Goal: Information Seeking & Learning: Learn about a topic

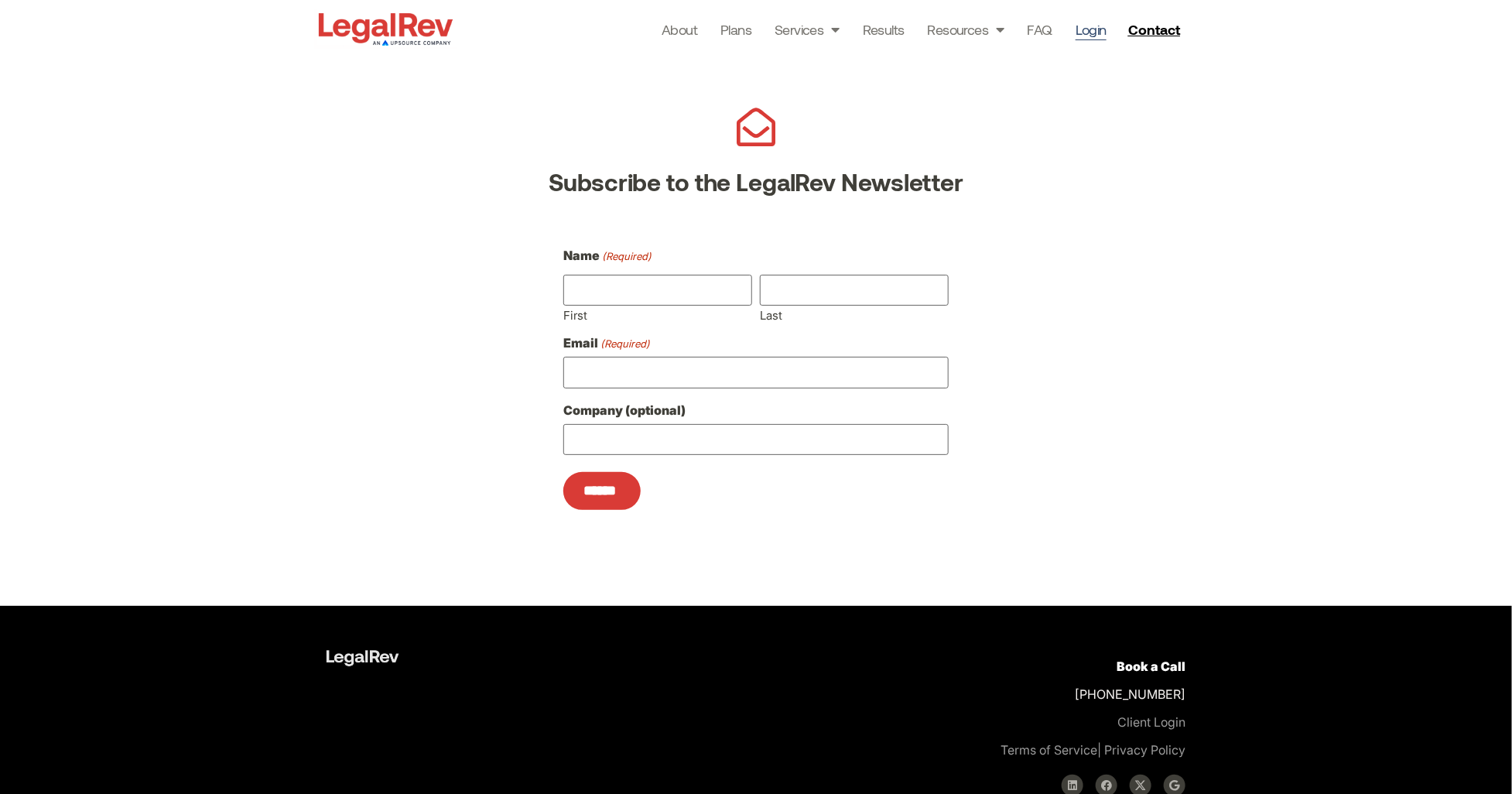
click at [1095, 29] on link "Login" at bounding box center [1091, 29] width 31 height 22
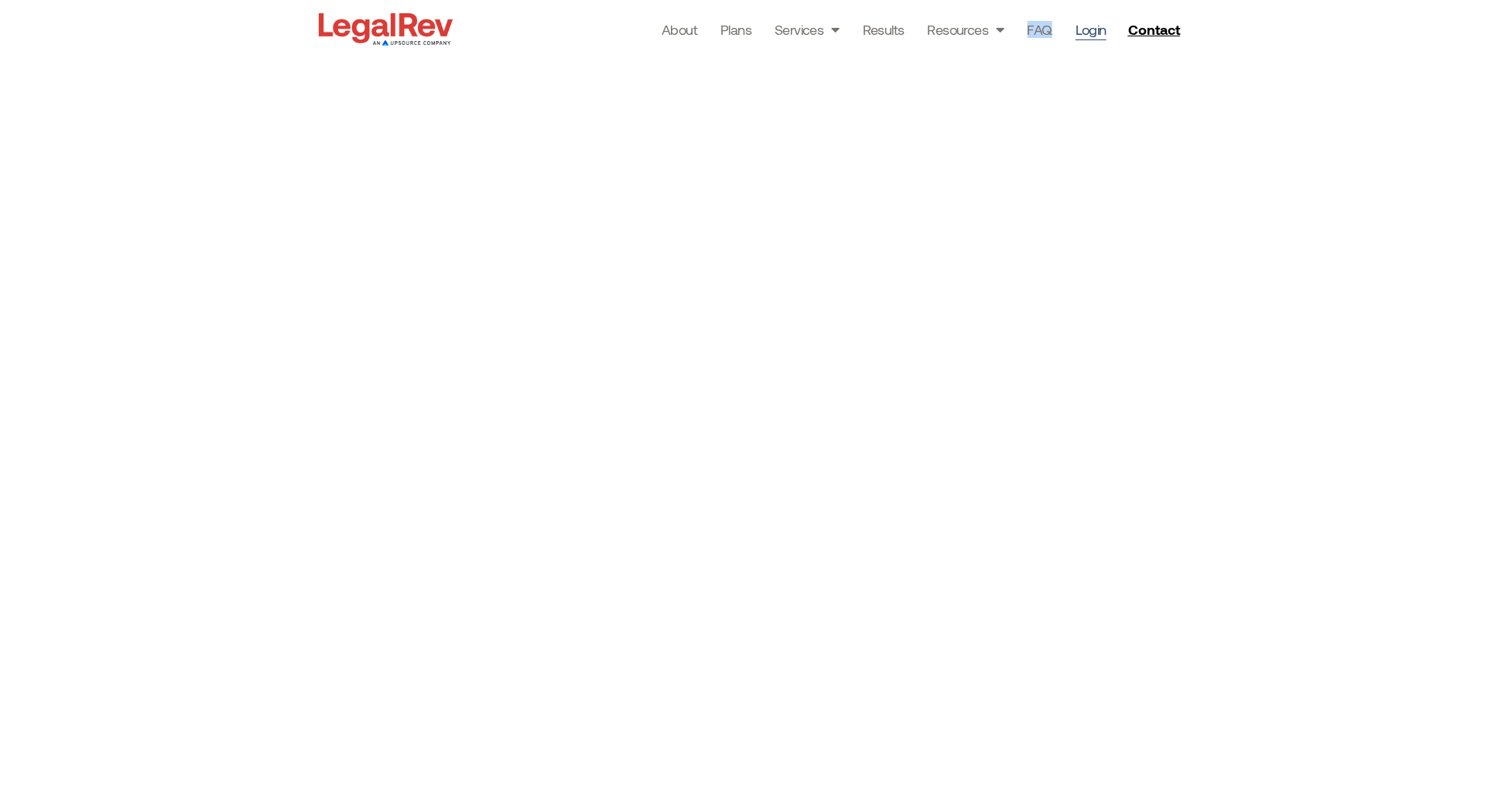
scroll to position [321, 0]
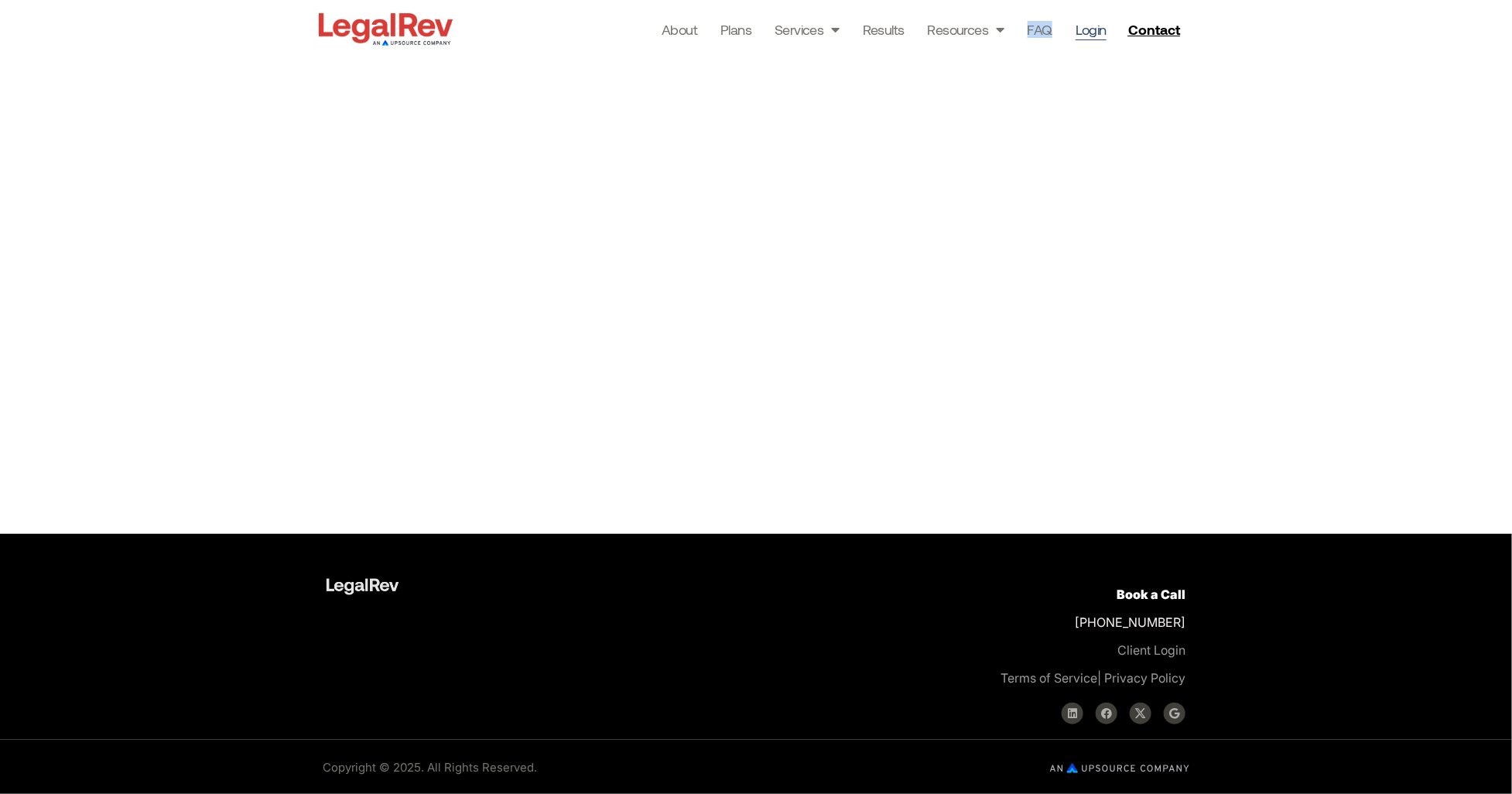
drag, startPoint x: 1084, startPoint y: 625, endPoint x: 1191, endPoint y: 626, distance: 107.0
click at [1193, 626] on div "Book a Call +1 866-870-0295 Client Login Terms of Service | Privacy Policy Link…" at bounding box center [980, 653] width 441 height 175
copy p "[PHONE_NUMBER]"
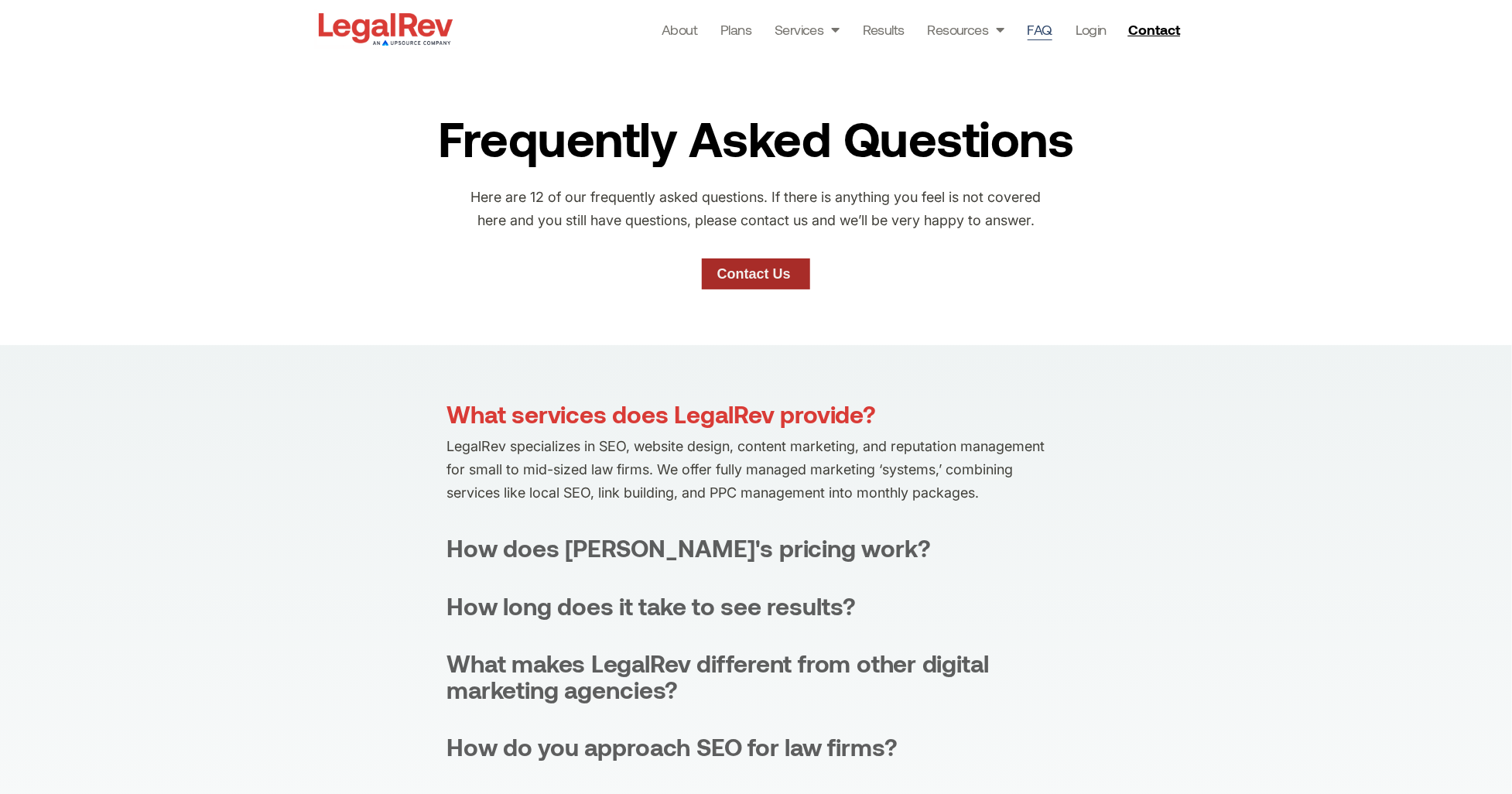
scroll to position [20, 0]
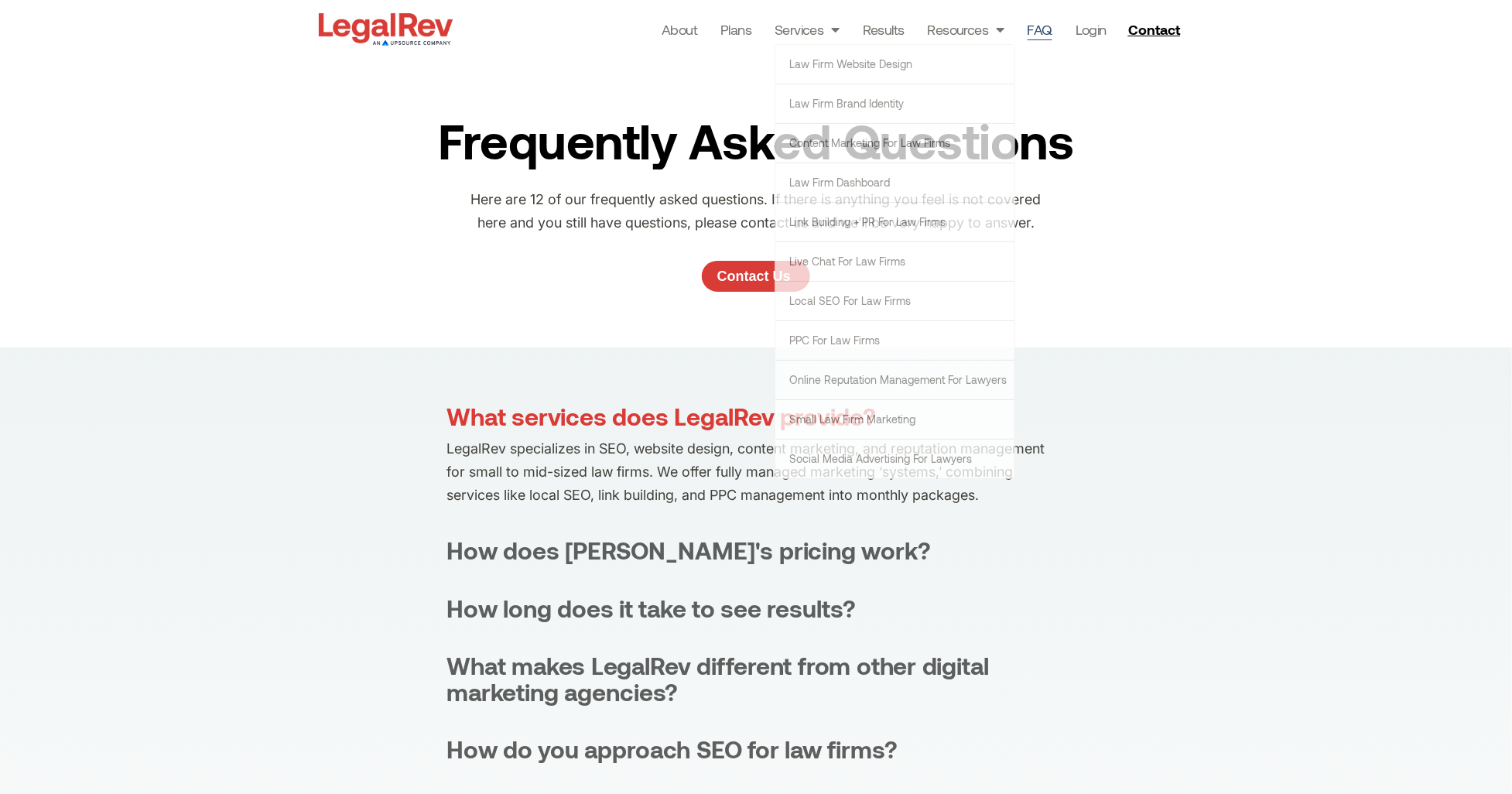
click at [718, 34] on li "Plans" at bounding box center [736, 29] width 54 height 22
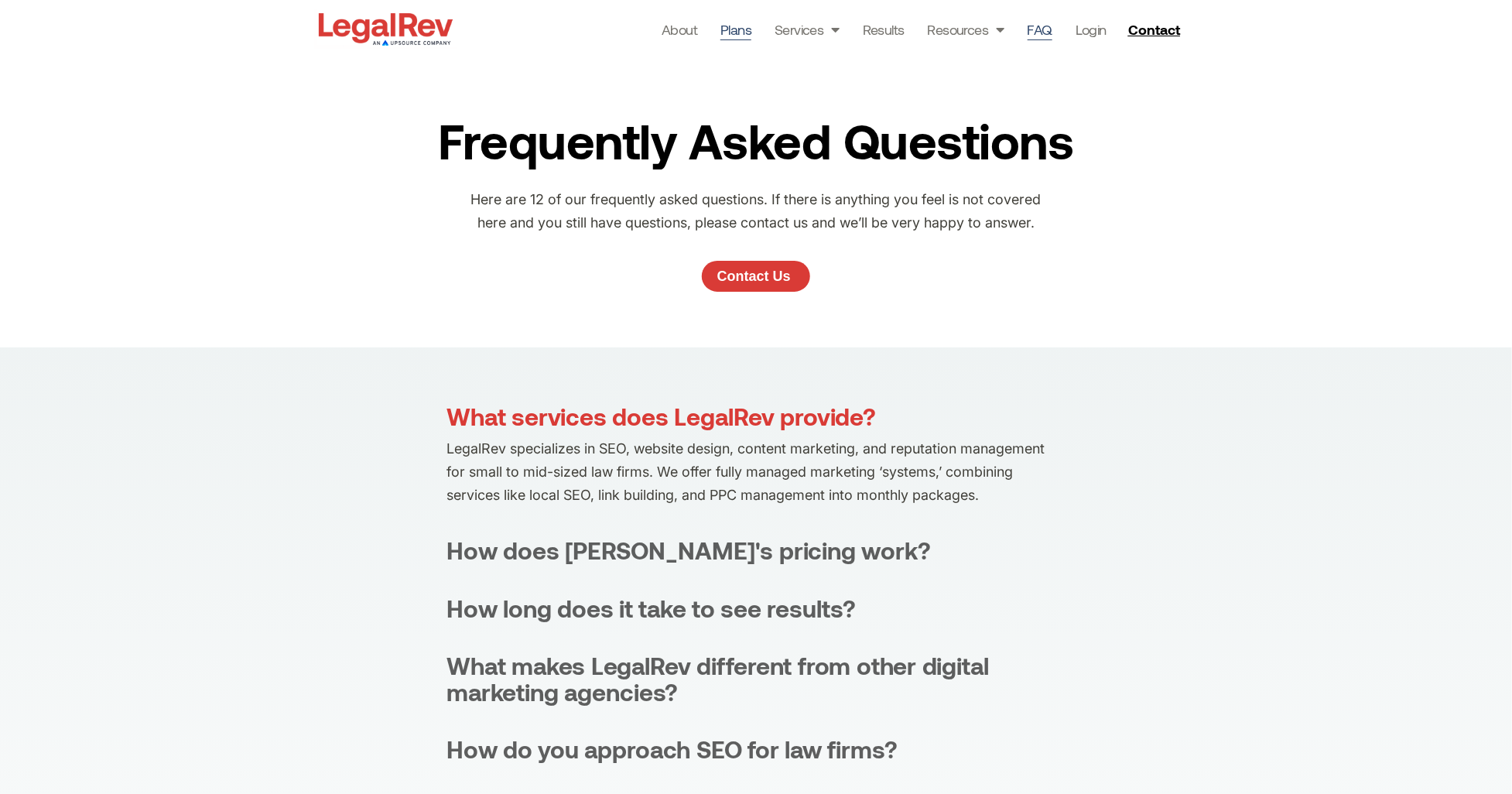
click at [732, 33] on link "Plans" at bounding box center [736, 29] width 31 height 22
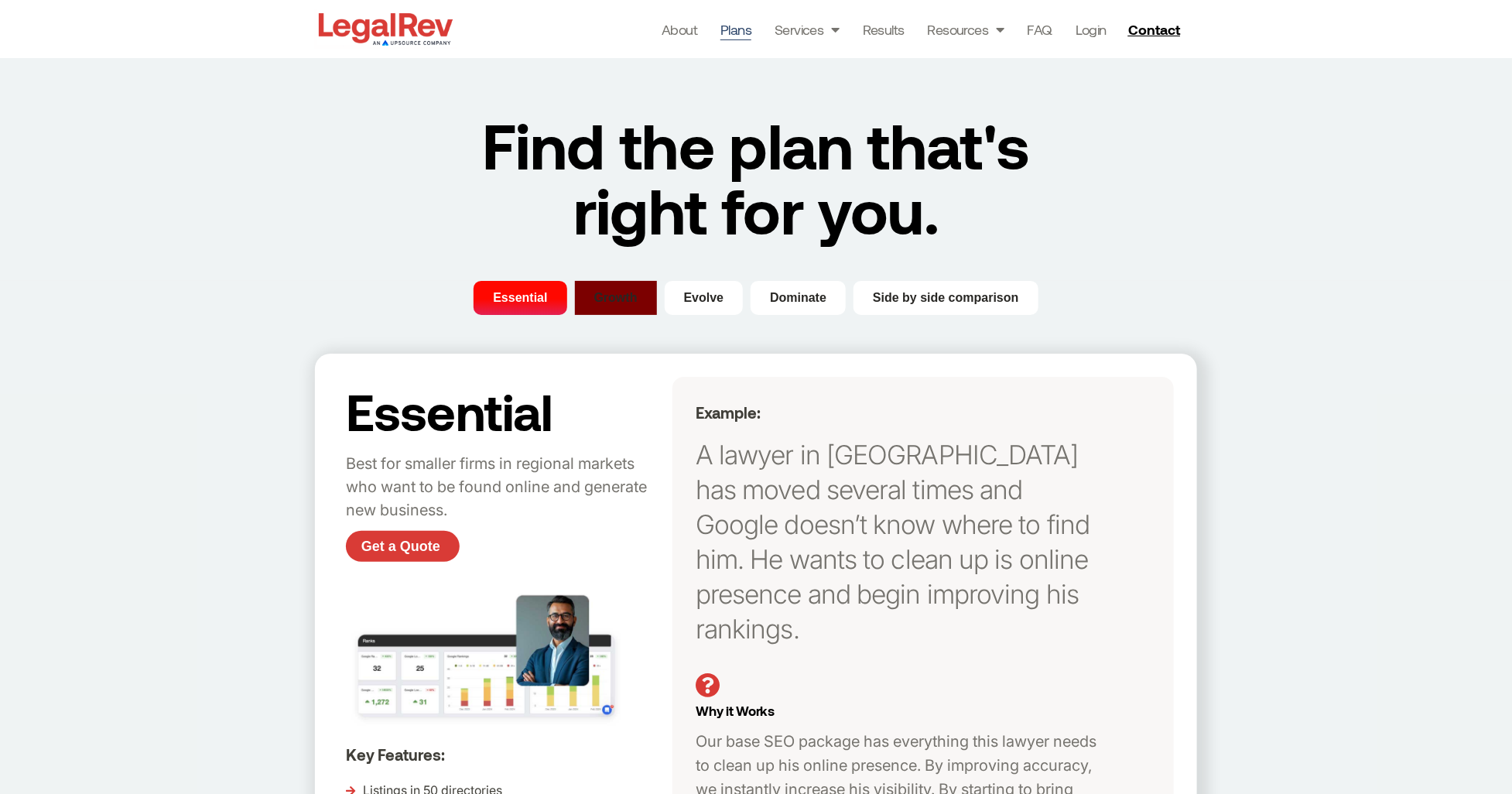
click at [630, 307] on span "Growth" at bounding box center [616, 298] width 43 height 19
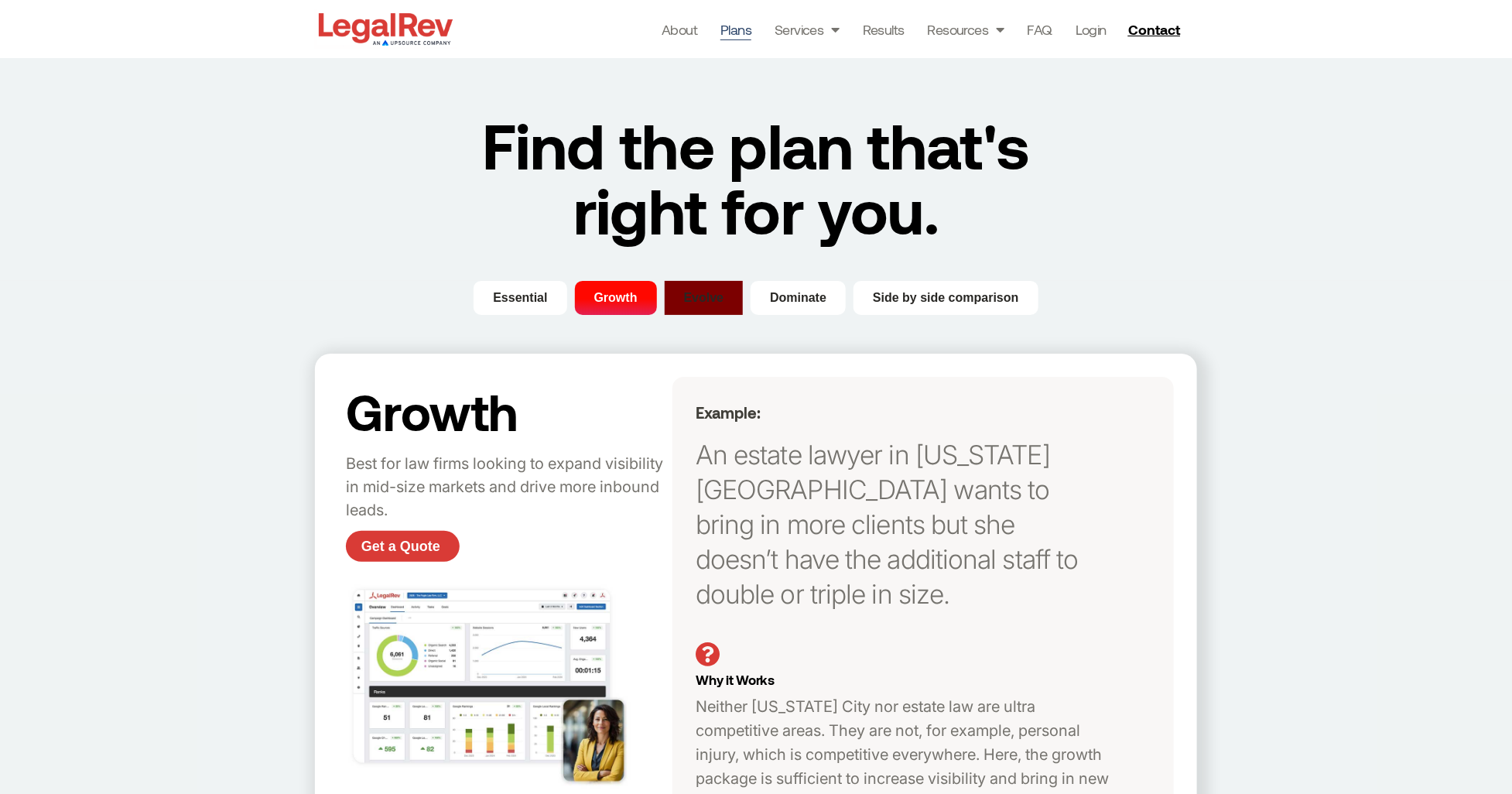
click at [694, 311] on button "Evolve" at bounding box center [705, 298] width 79 height 34
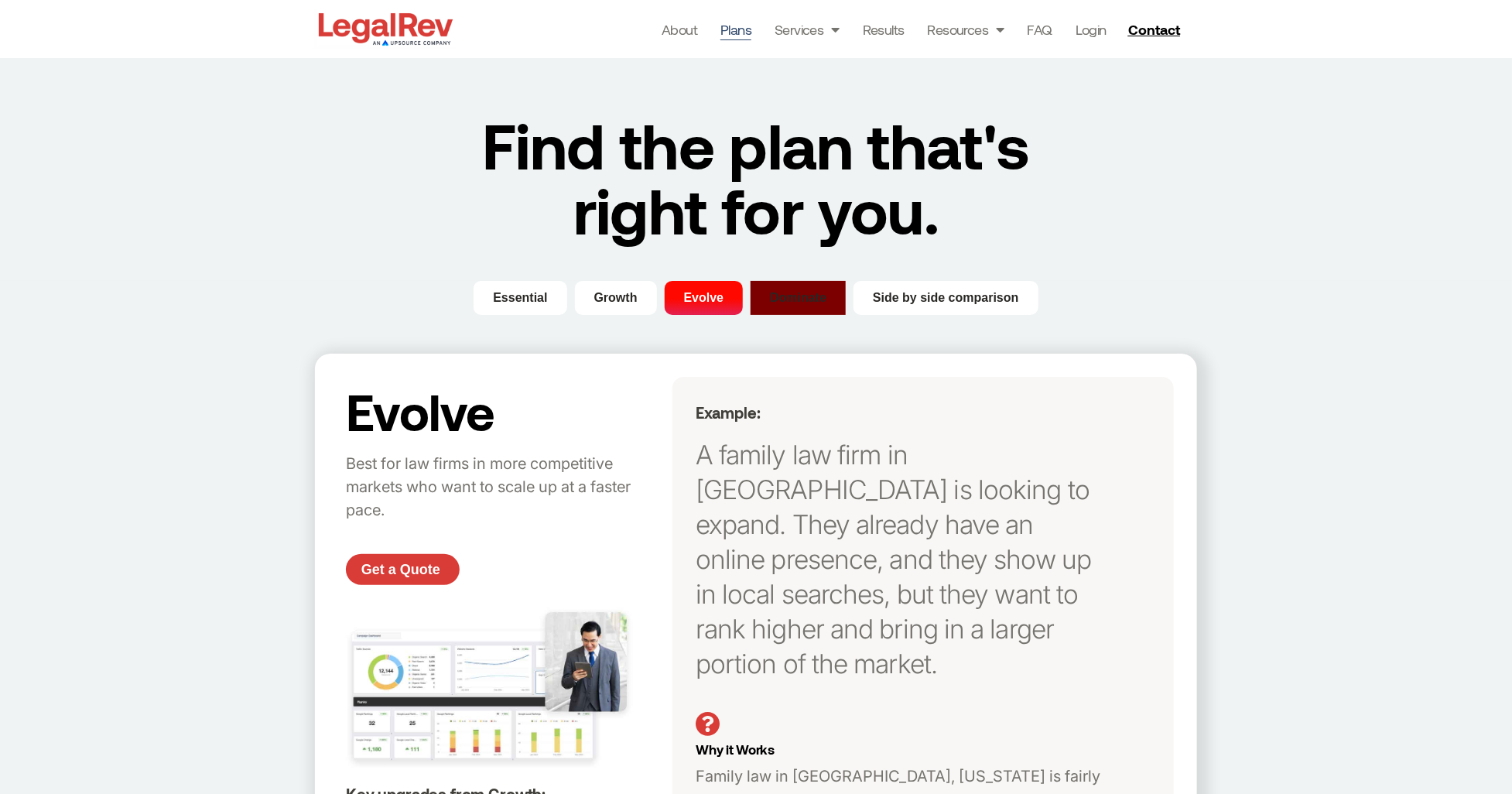
click at [779, 296] on span "Dominate" at bounding box center [797, 298] width 57 height 19
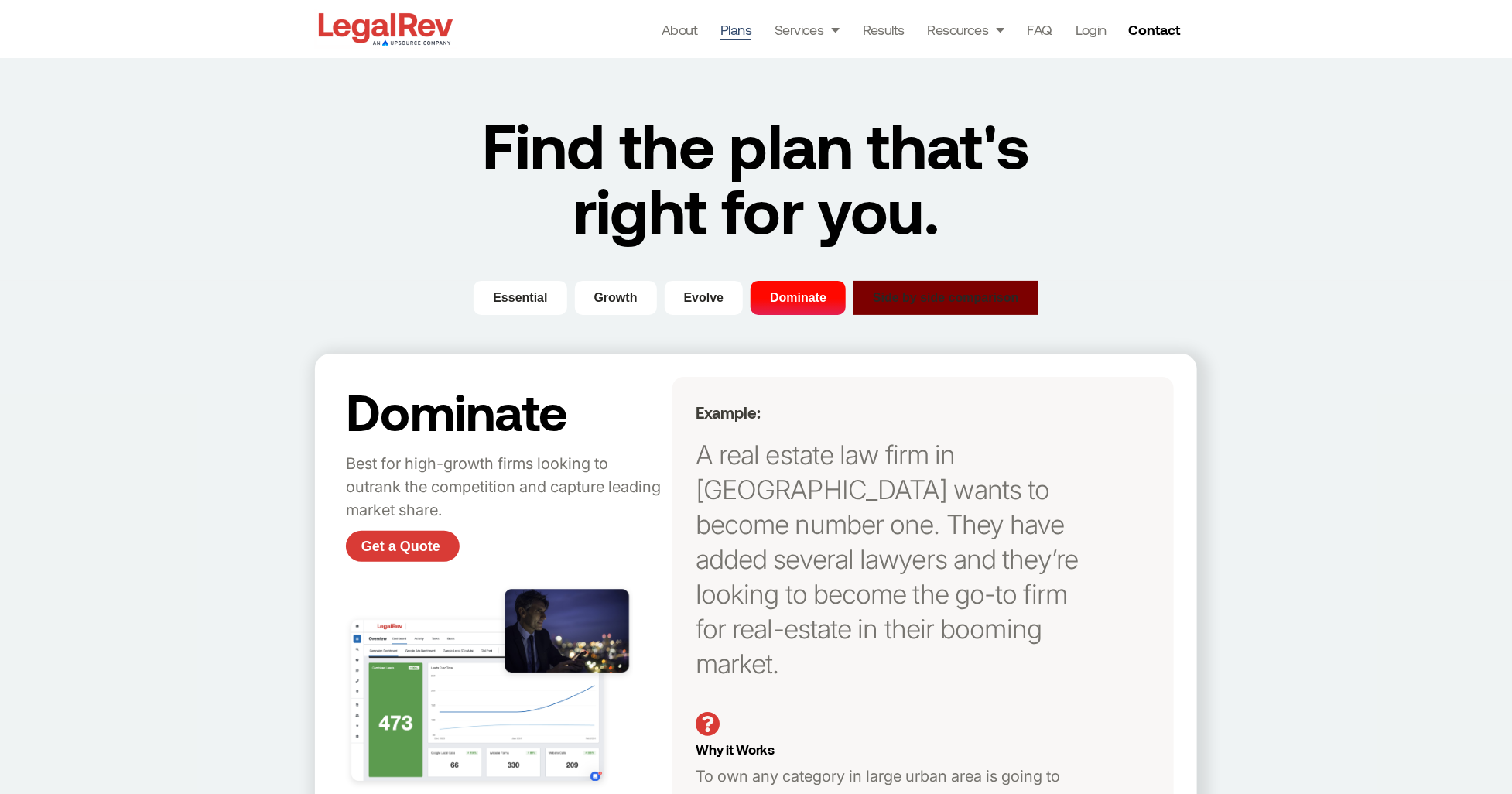
click at [940, 297] on span "Side by side comparison" at bounding box center [945, 298] width 146 height 19
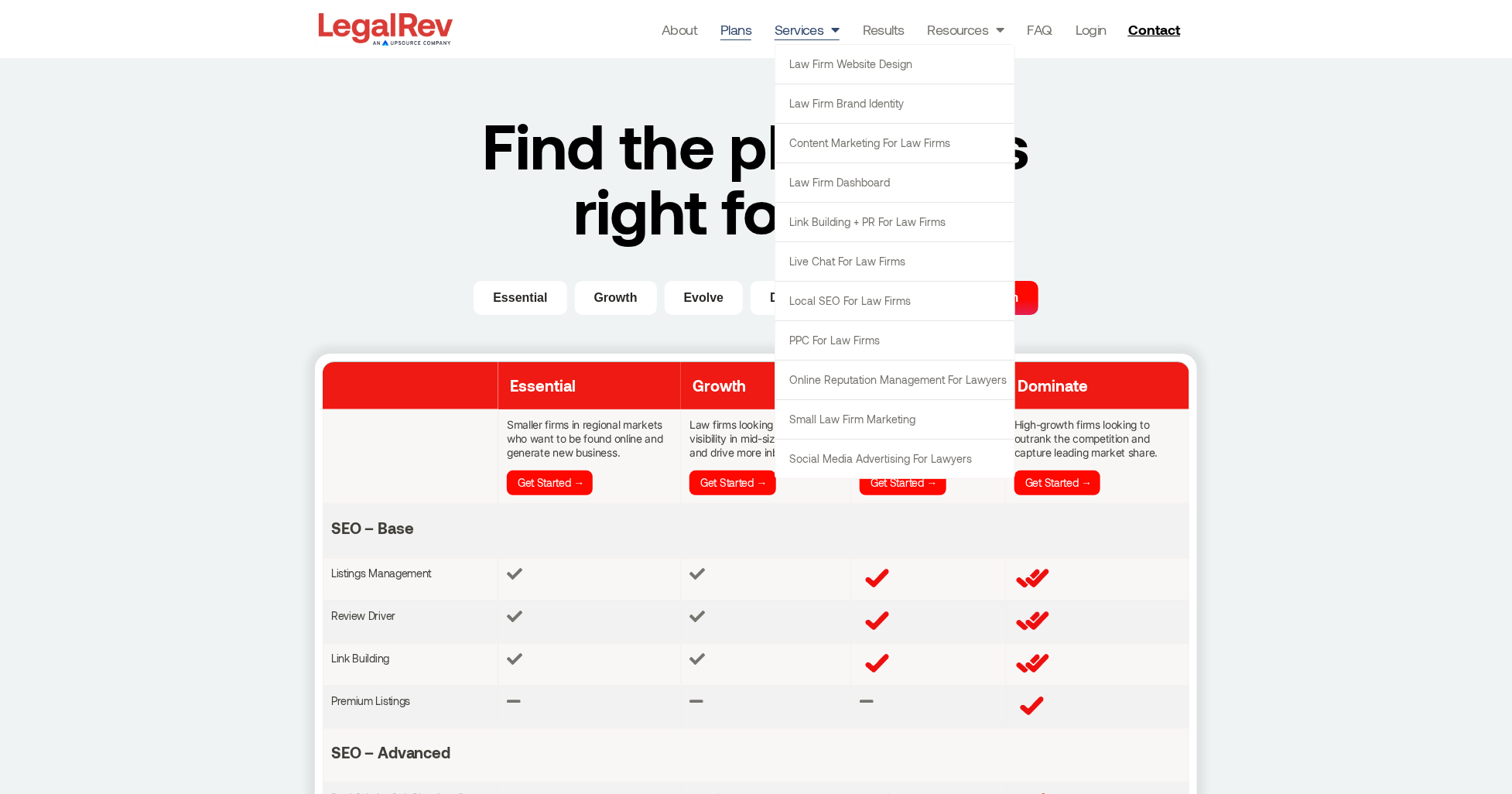
click at [815, 28] on link "Services" at bounding box center [807, 29] width 65 height 22
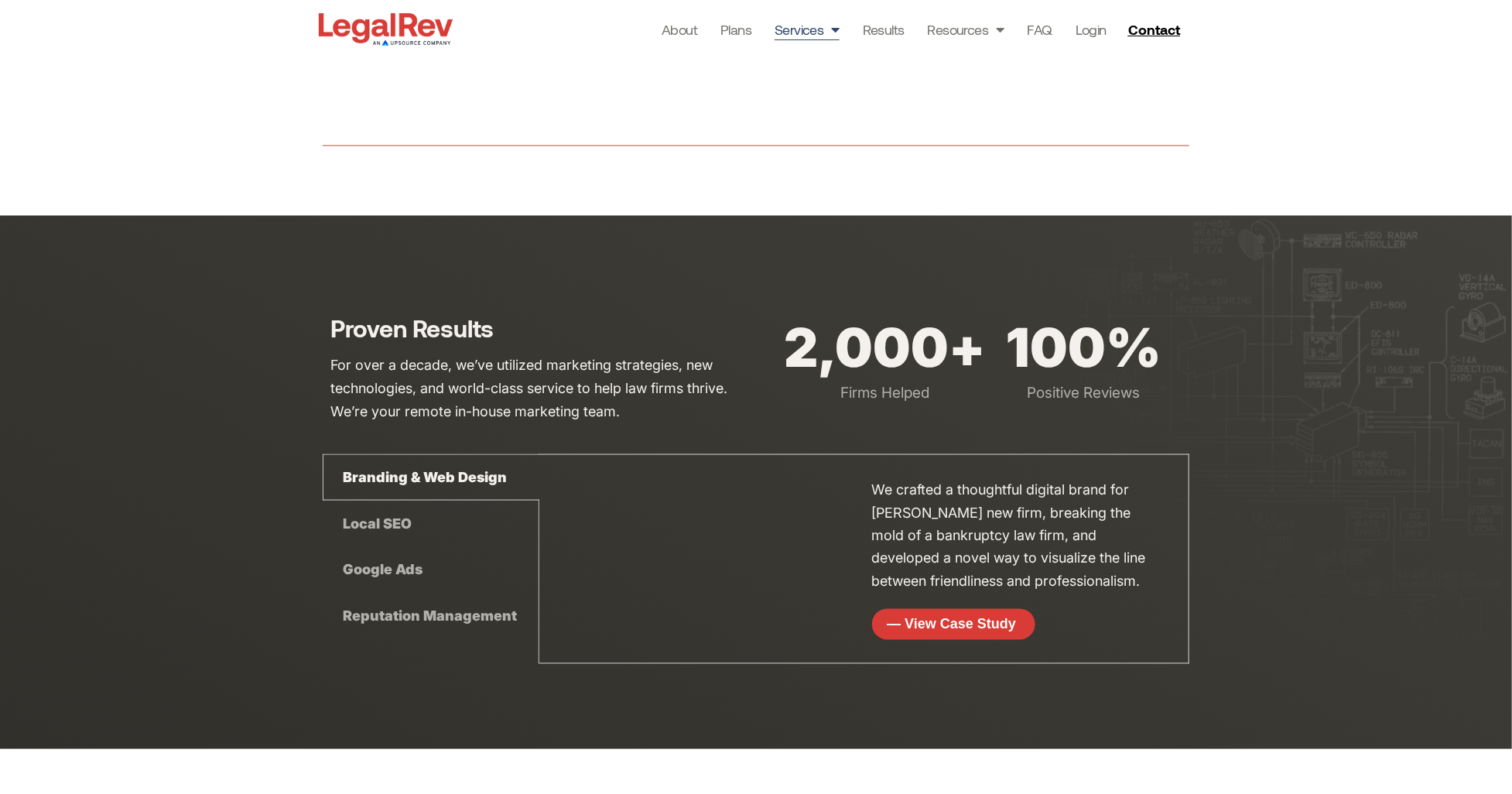
scroll to position [4709, 0]
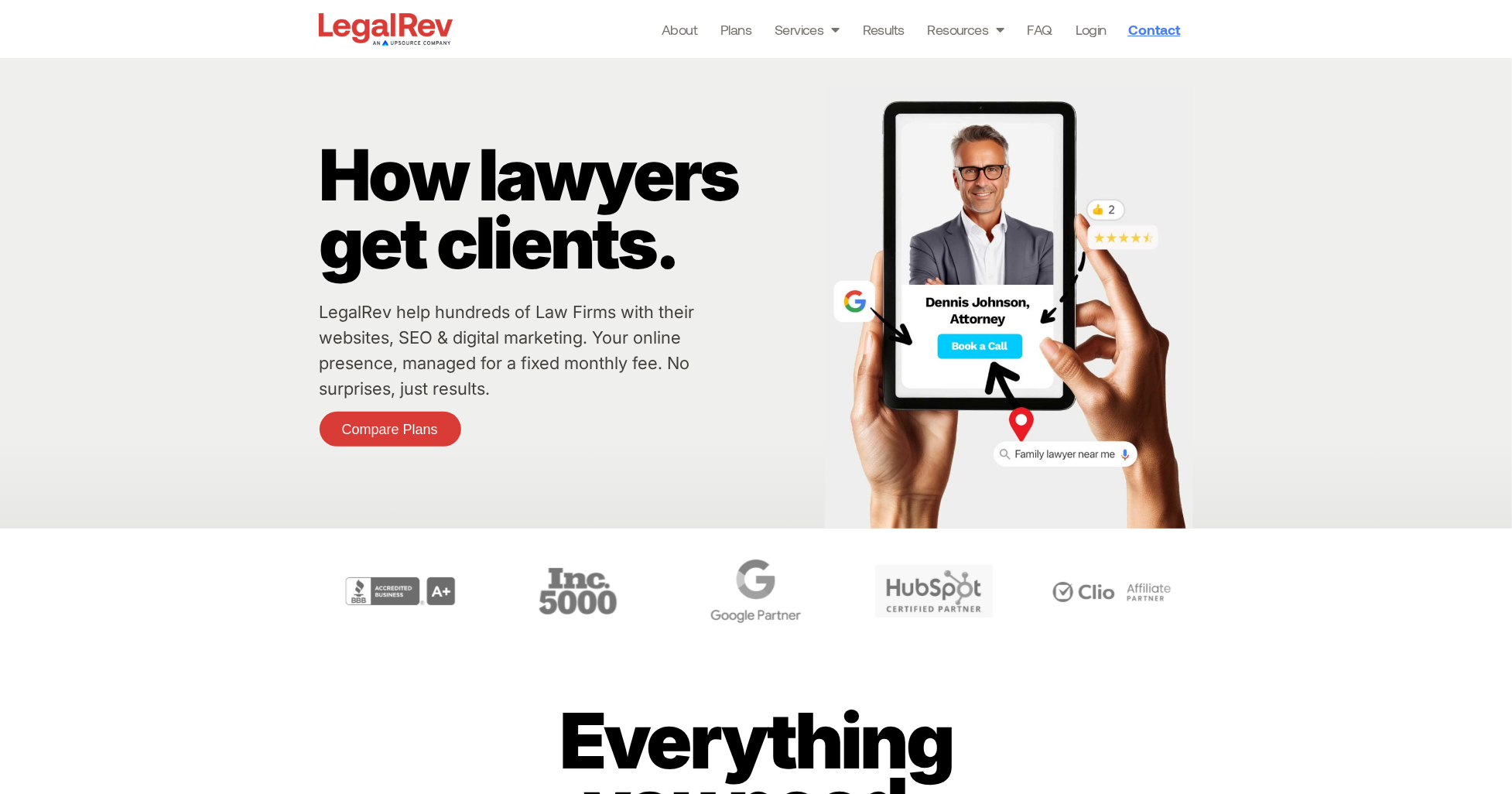
click at [1149, 24] on span "Contact" at bounding box center [1154, 29] width 52 height 14
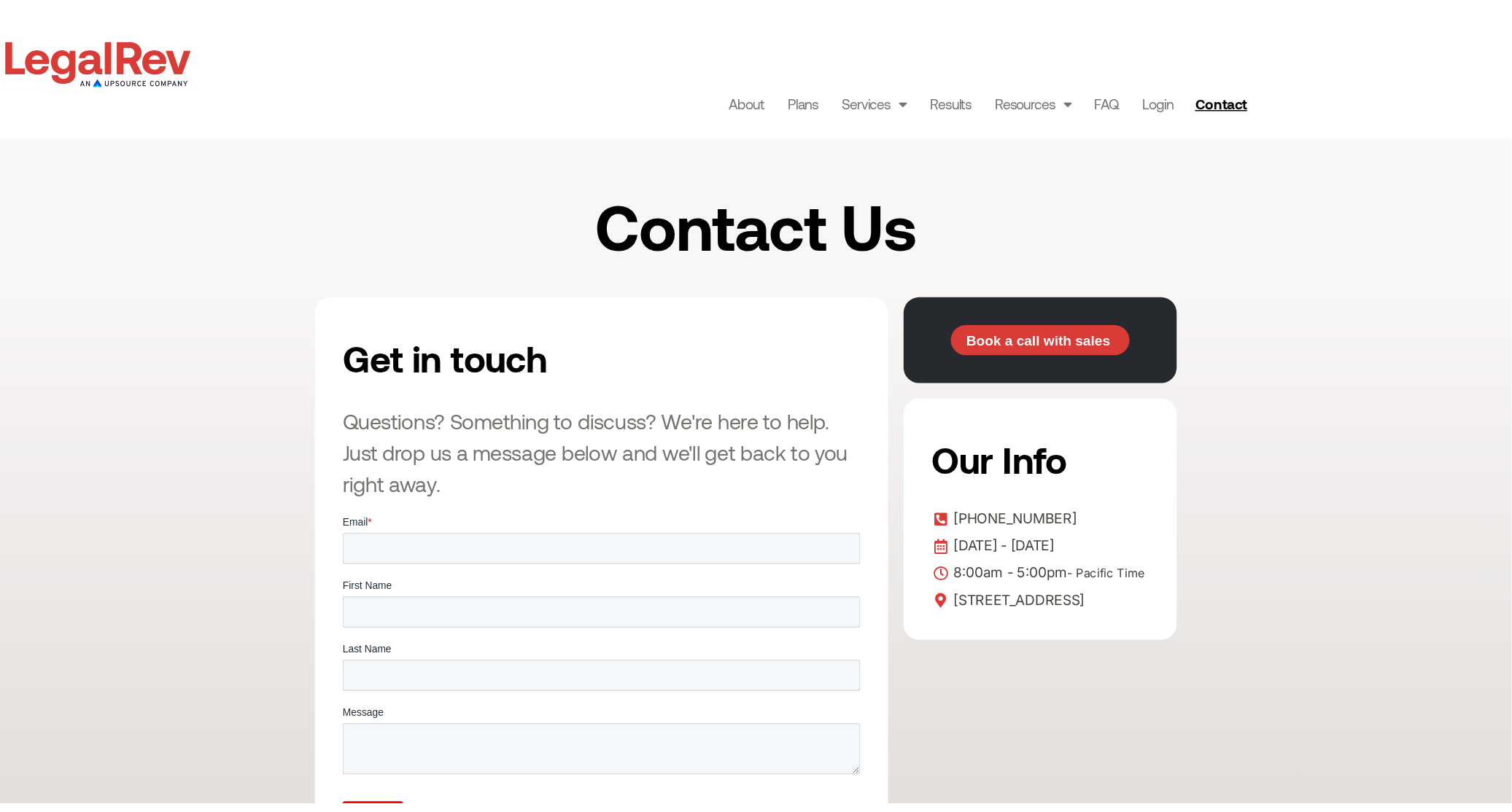
scroll to position [47, 0]
